Goal: Go to known website: Access a specific website the user already knows

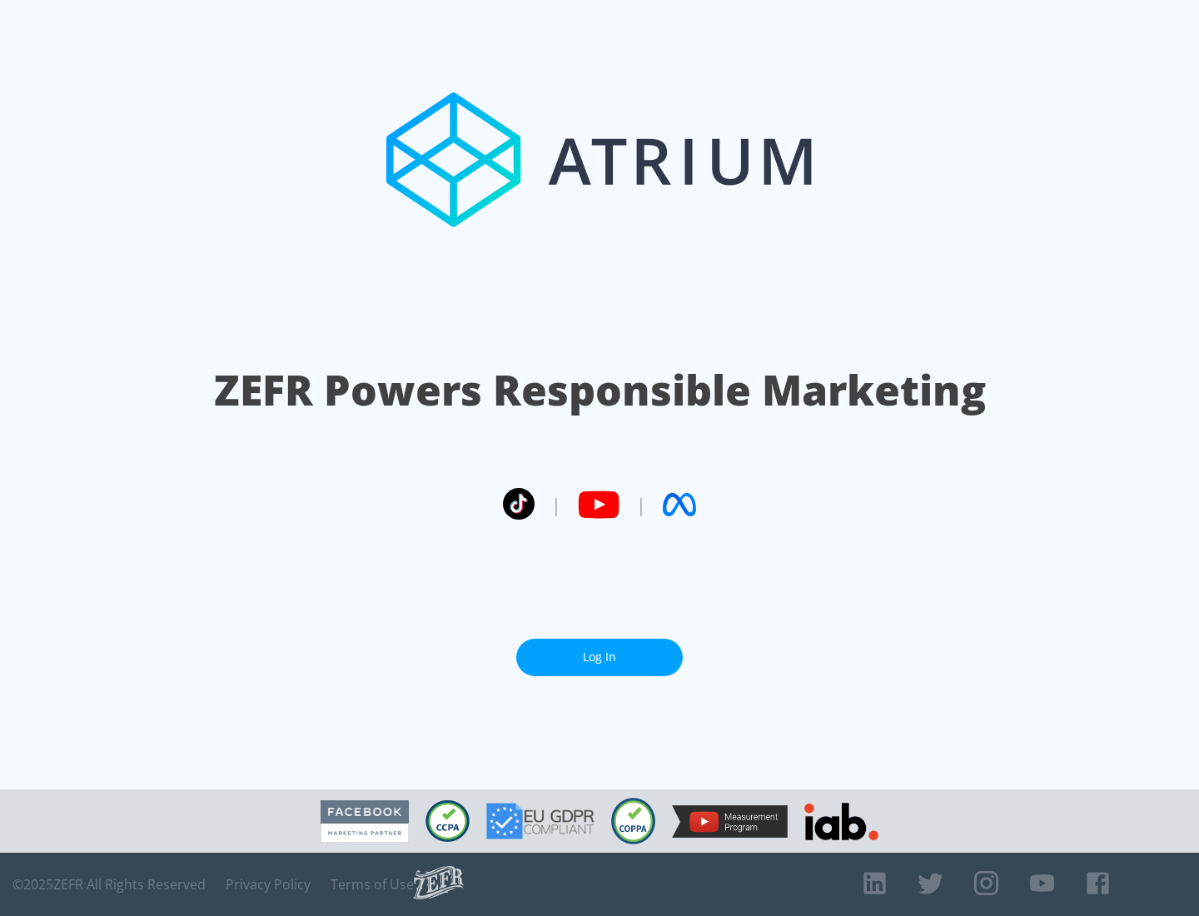
click at [600, 651] on link "Log In" at bounding box center [599, 657] width 167 height 37
